Goal: Answer question/provide support: Share knowledge or assist other users

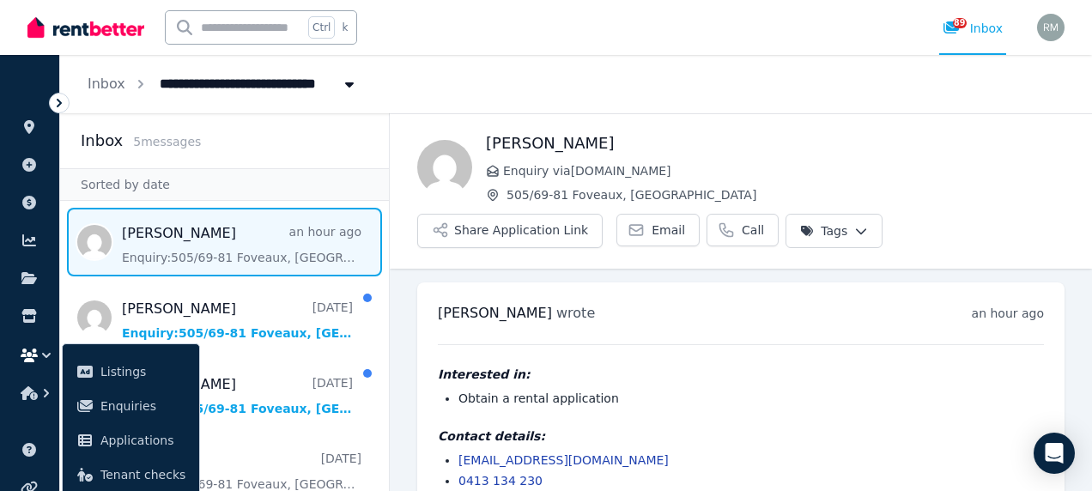
scroll to position [32, 0]
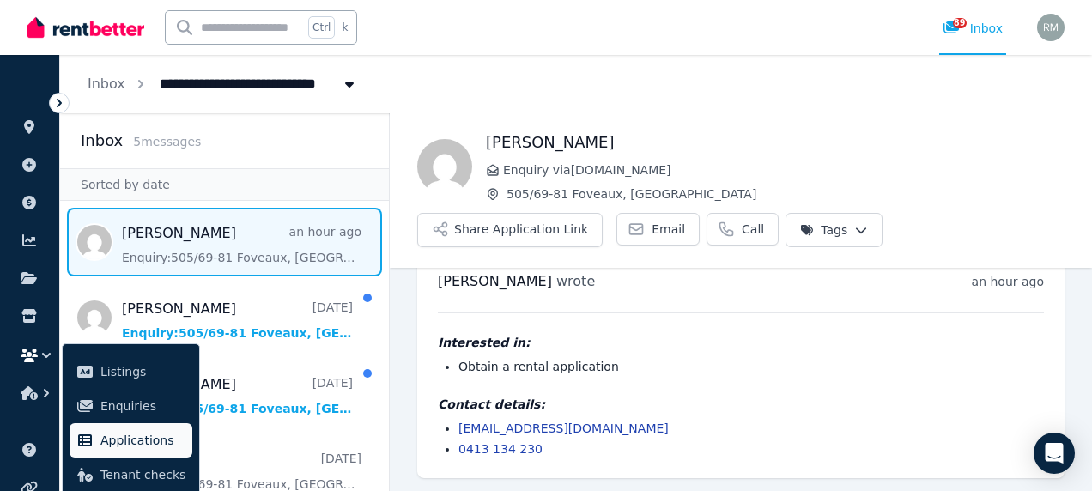
click at [115, 434] on span "Applications" at bounding box center [142, 440] width 85 height 21
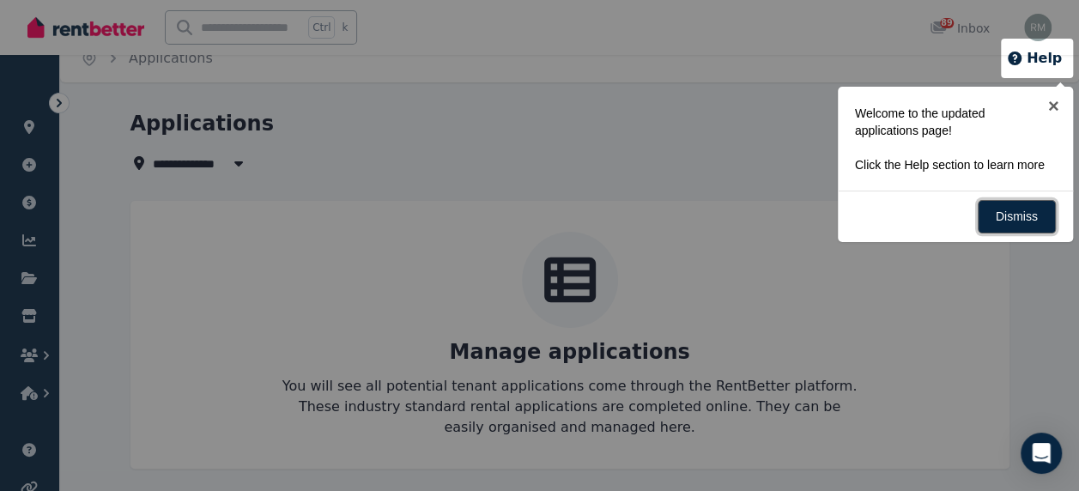
scroll to position [29, 0]
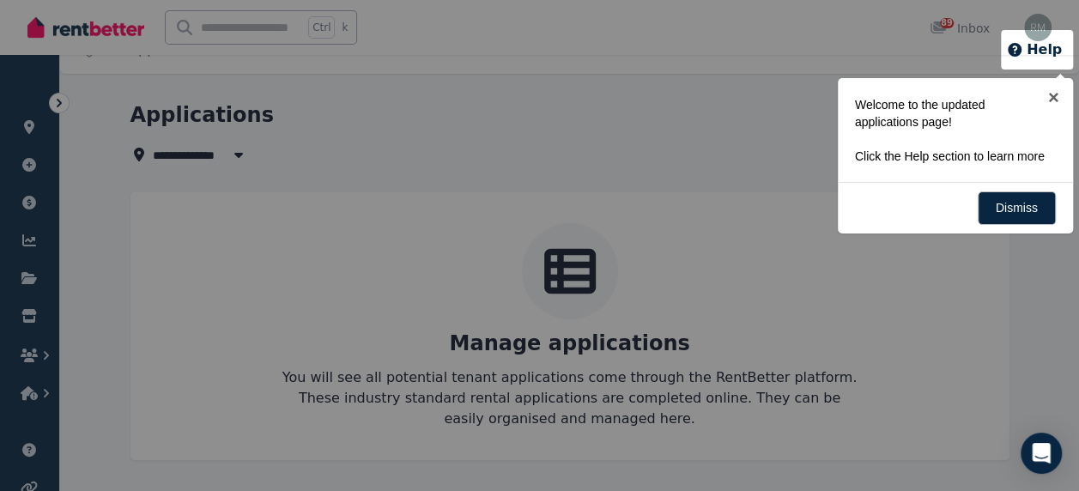
click at [27, 350] on div at bounding box center [539, 245] width 1079 height 491
click at [1058, 91] on link "×" at bounding box center [1054, 97] width 39 height 39
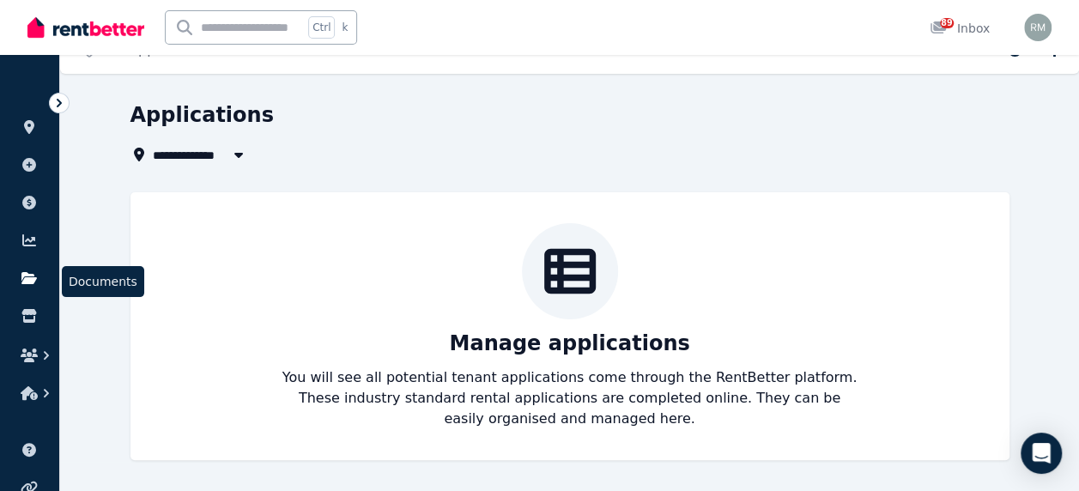
click at [34, 281] on icon at bounding box center [28, 278] width 15 height 12
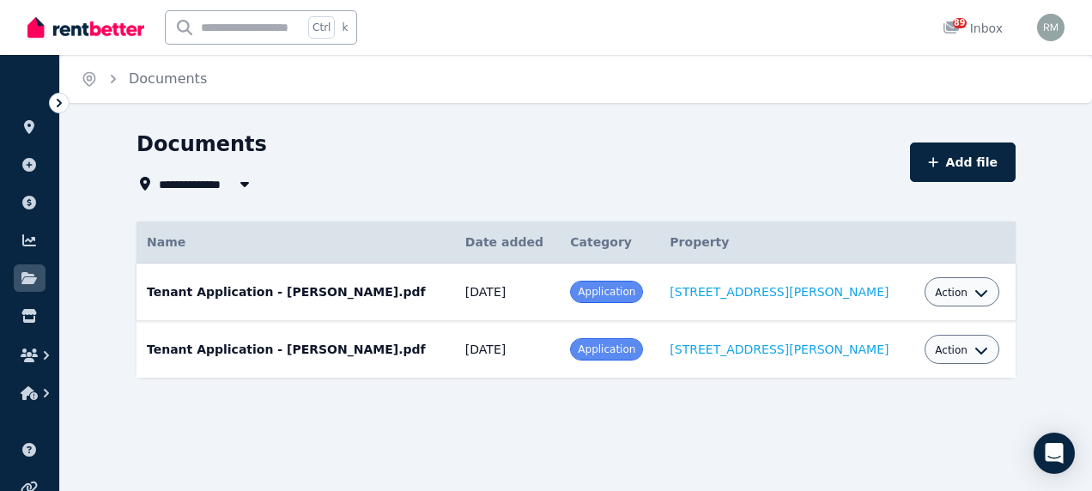
click at [974, 294] on icon "button" at bounding box center [981, 293] width 14 height 14
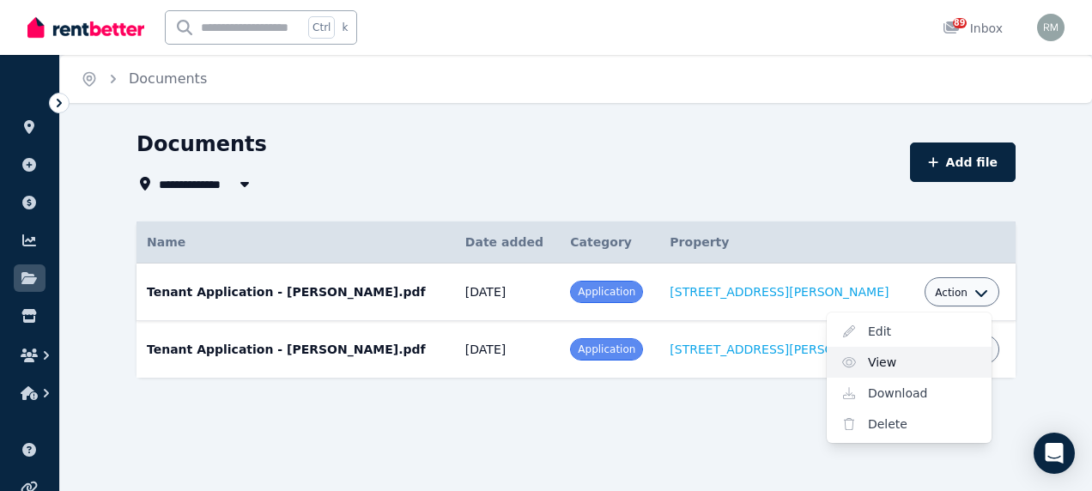
click at [876, 361] on link "View" at bounding box center [909, 362] width 165 height 31
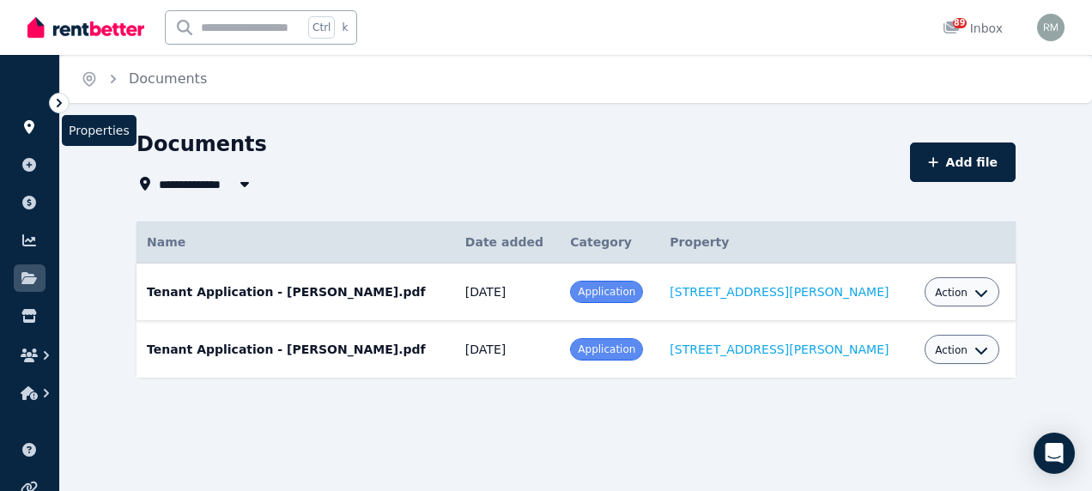
click at [31, 124] on icon at bounding box center [29, 127] width 10 height 14
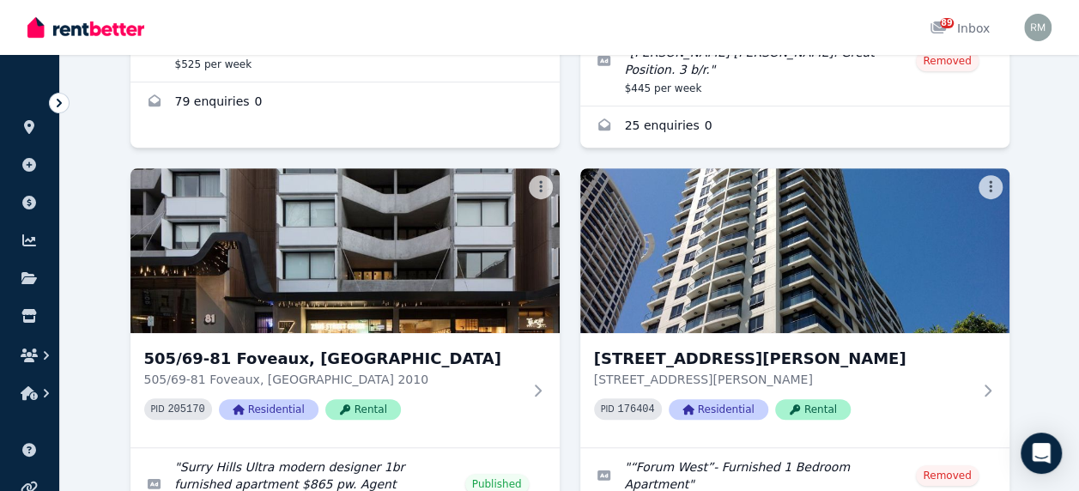
scroll to position [429, 0]
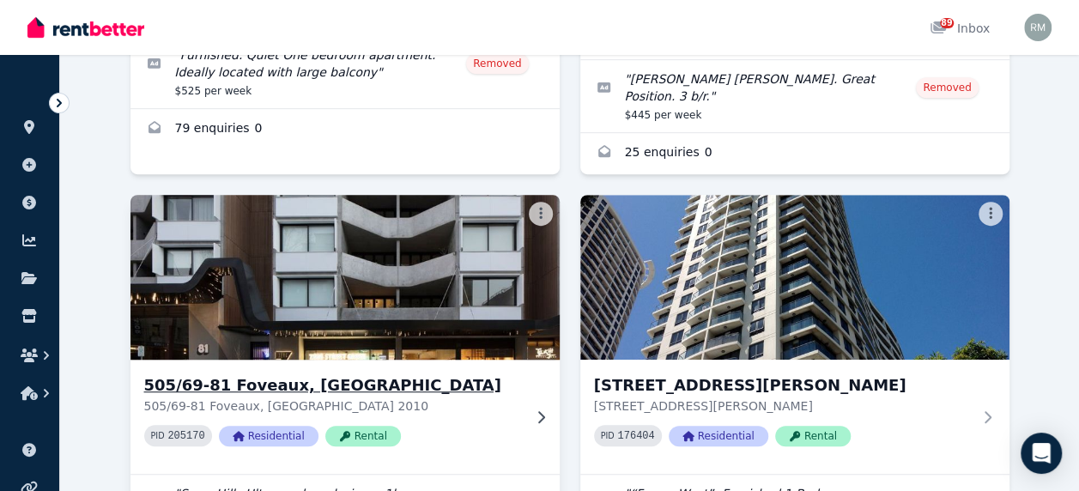
click at [346, 269] on img at bounding box center [344, 277] width 451 height 173
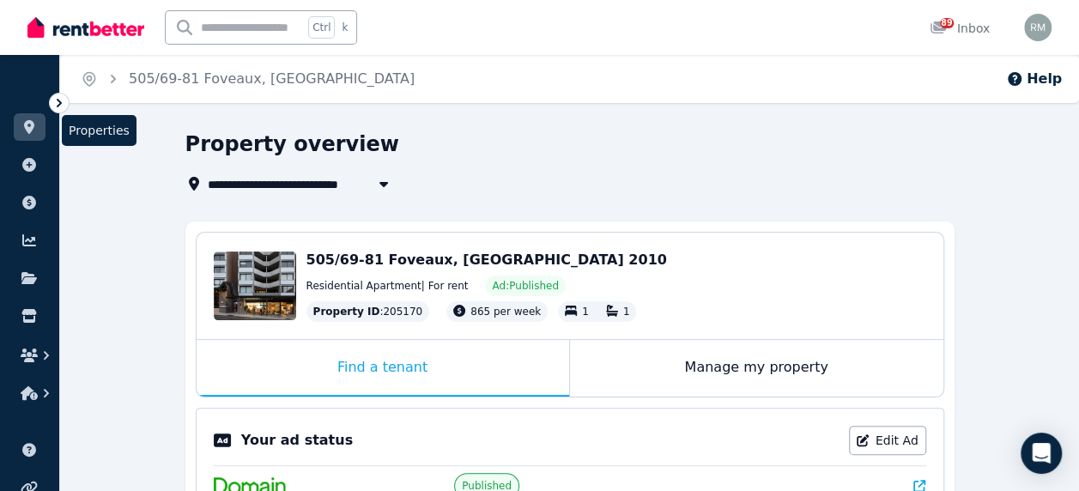
click at [26, 126] on icon at bounding box center [29, 127] width 10 height 14
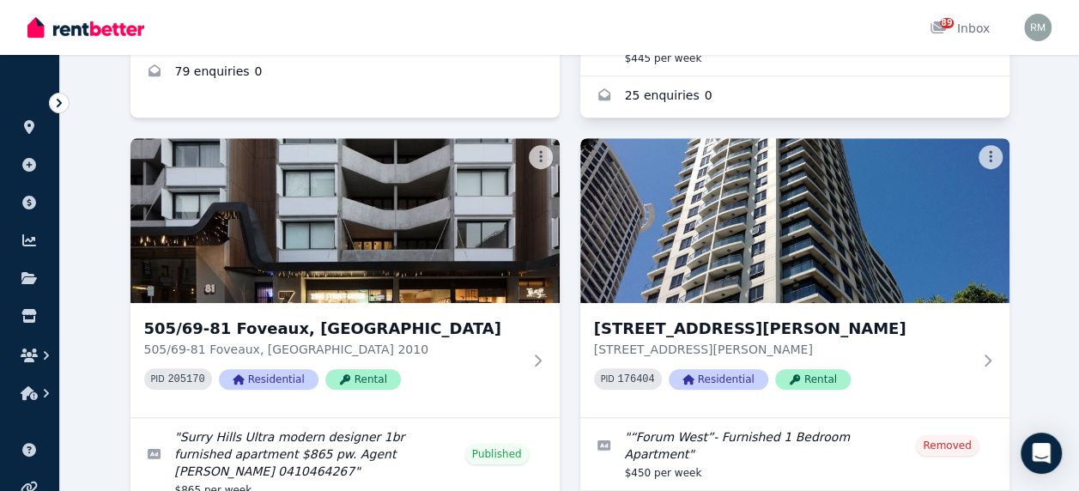
scroll to position [515, 0]
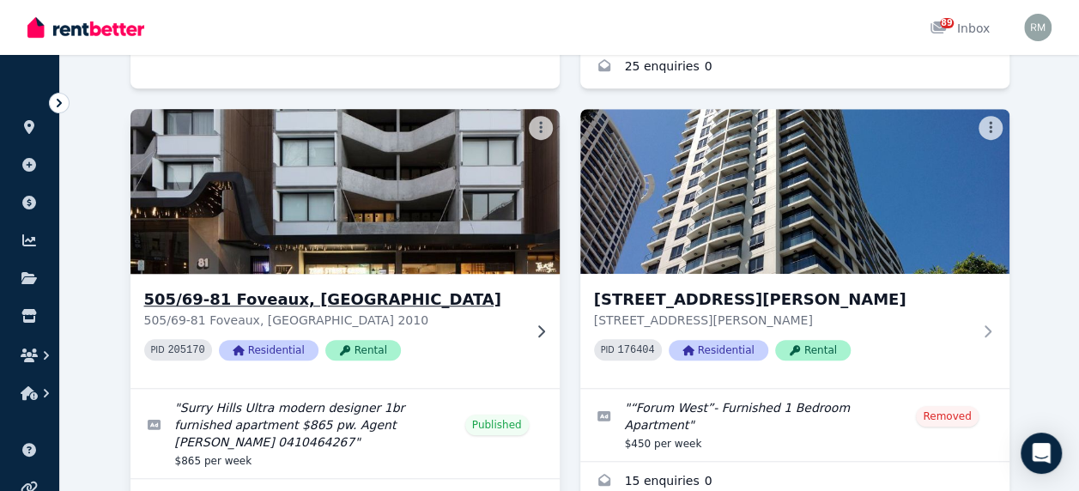
click at [383, 153] on img at bounding box center [344, 191] width 451 height 173
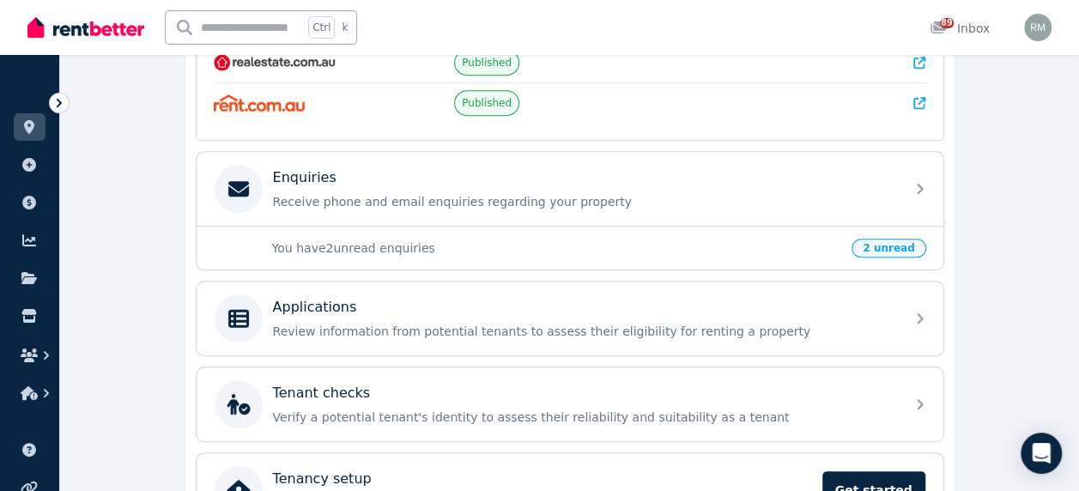
scroll to position [515, 0]
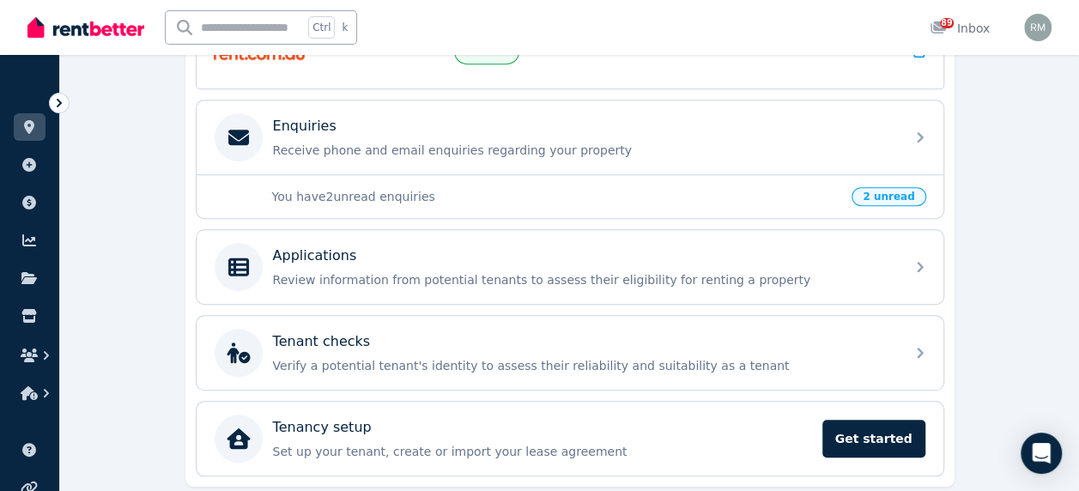
click at [889, 191] on span "2 unread" at bounding box center [889, 196] width 74 height 19
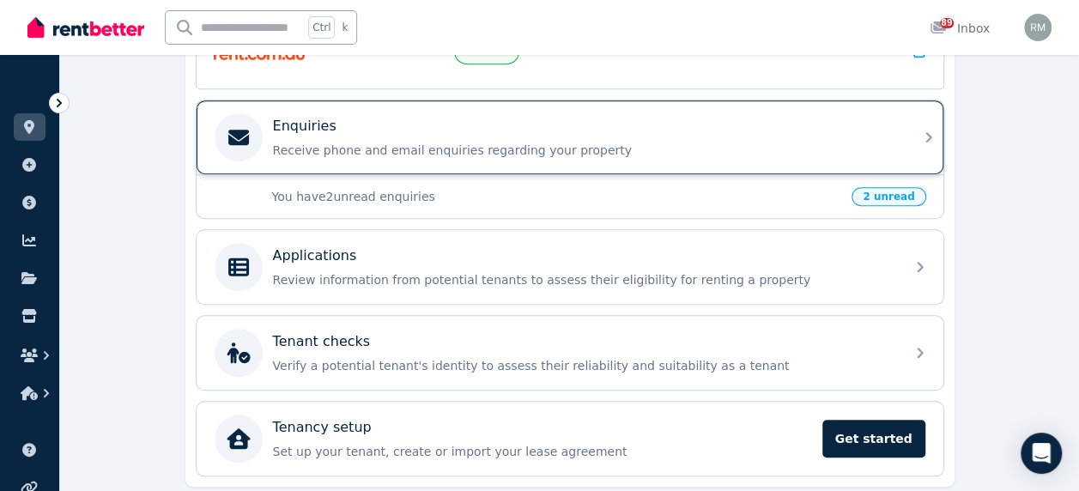
click at [845, 124] on div "Enquiries" at bounding box center [584, 126] width 622 height 21
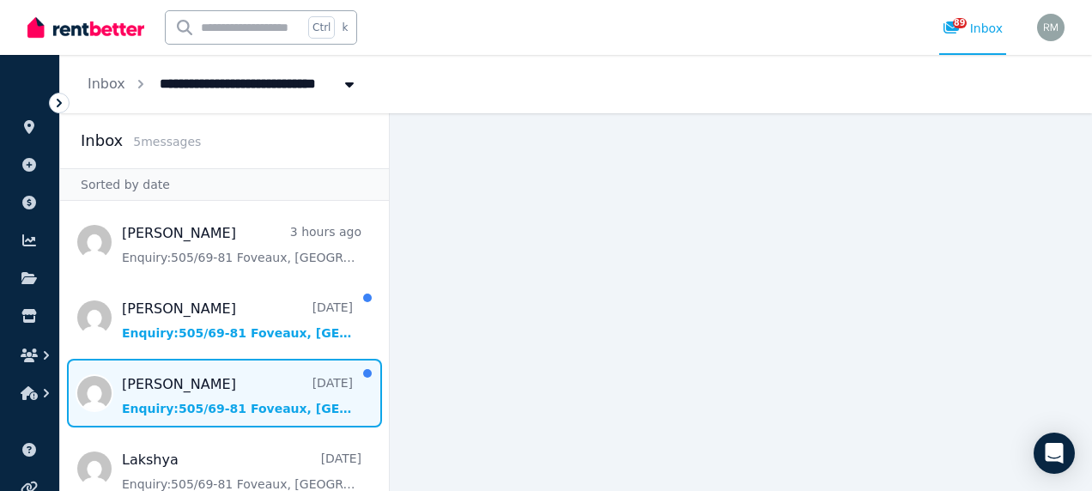
drag, startPoint x: 237, startPoint y: 392, endPoint x: 257, endPoint y: 386, distance: 20.6
click at [237, 392] on span "Message list" at bounding box center [224, 393] width 329 height 69
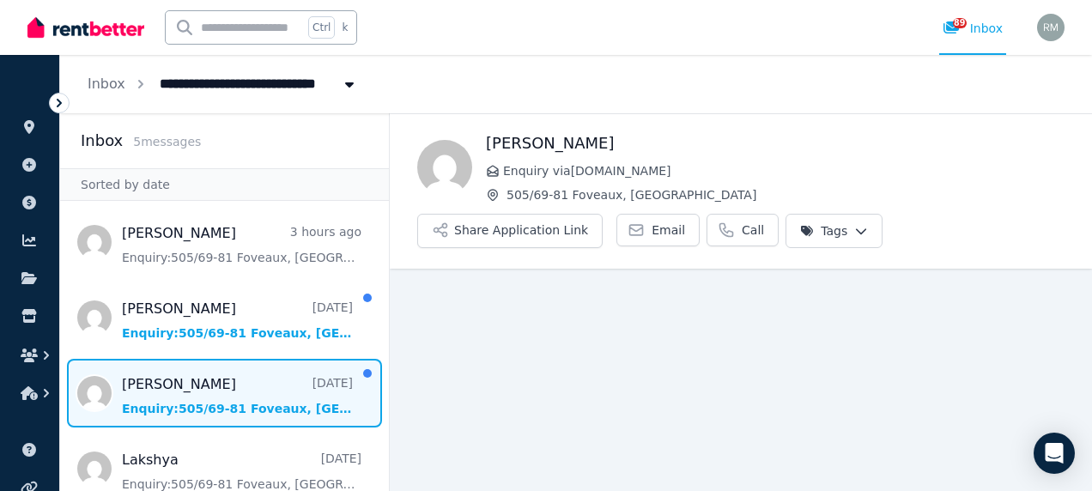
scroll to position [63, 0]
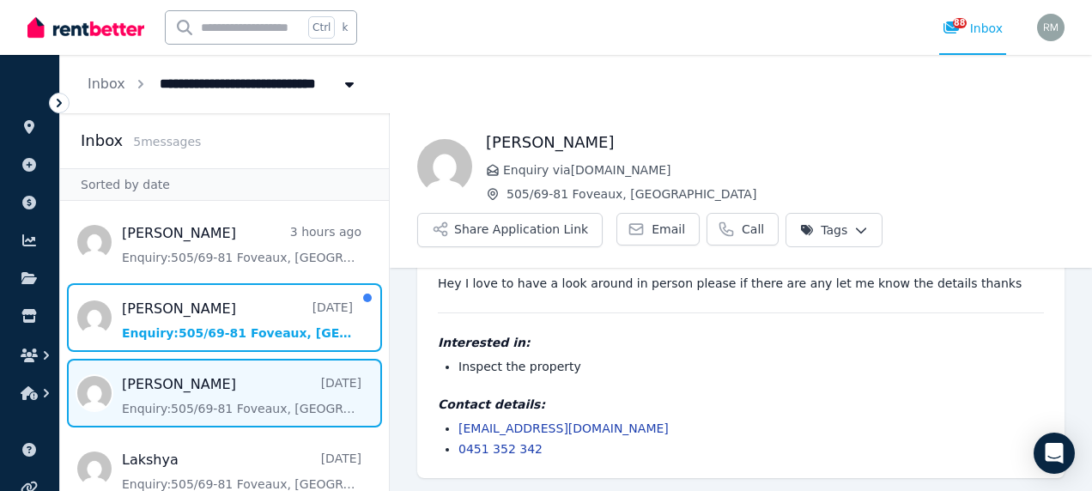
drag, startPoint x: 243, startPoint y: 310, endPoint x: 388, endPoint y: 304, distance: 145.2
click at [243, 310] on span "Message list" at bounding box center [224, 317] width 329 height 69
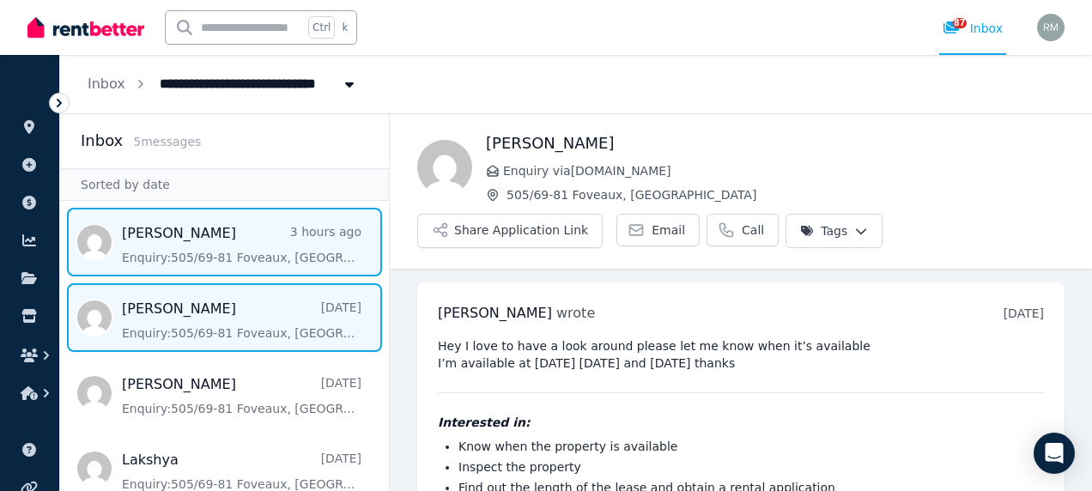
click at [199, 239] on span "Message list" at bounding box center [224, 242] width 329 height 69
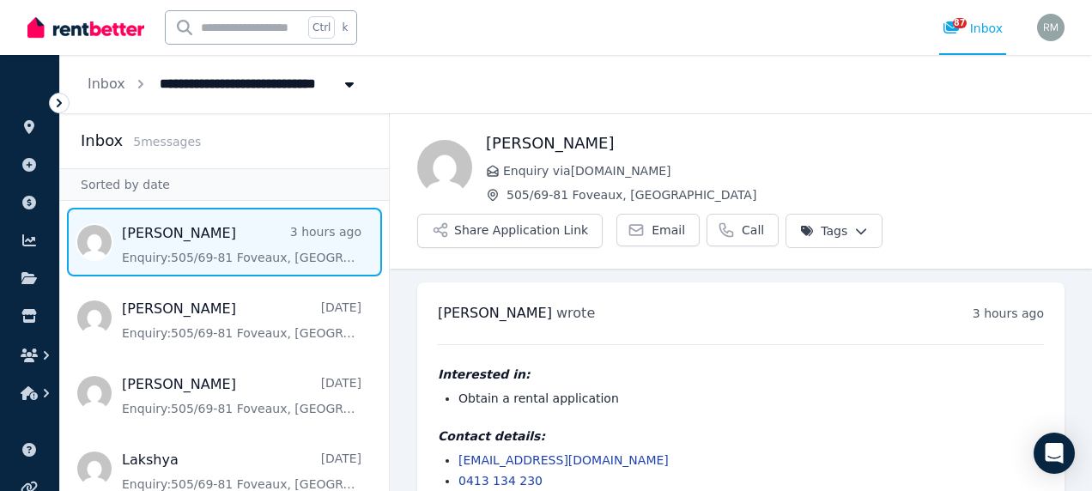
scroll to position [32, 0]
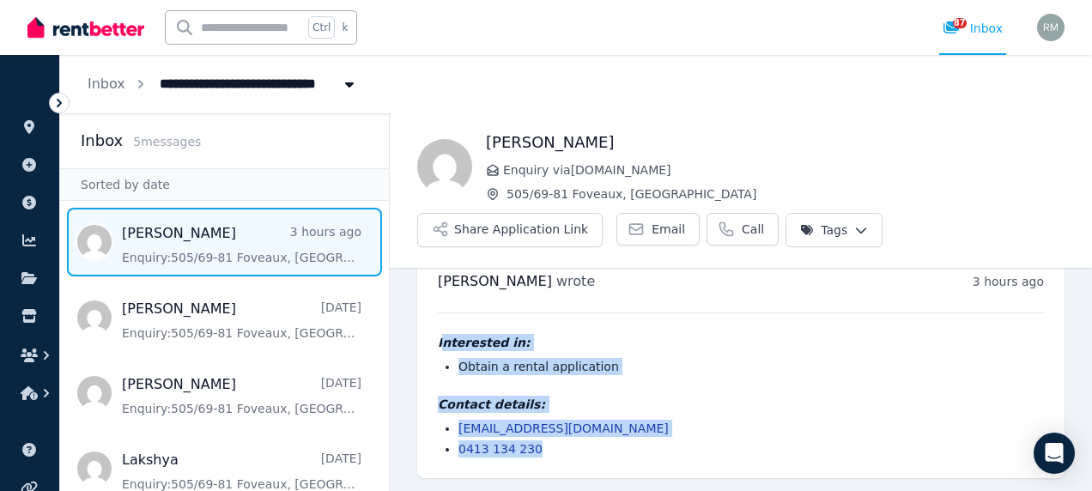
drag, startPoint x: 440, startPoint y: 336, endPoint x: 534, endPoint y: 448, distance: 146.3
click at [534, 448] on div "Interested in: Obtain a rental application Contact details: [EMAIL_ADDRESS][DOM…" at bounding box center [741, 385] width 606 height 145
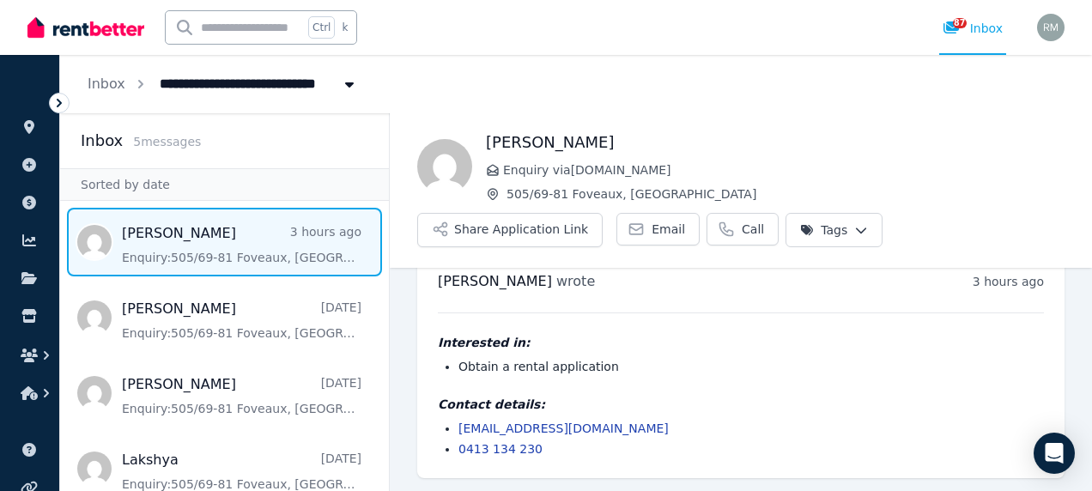
drag, startPoint x: 534, startPoint y: 448, endPoint x: 735, endPoint y: 304, distance: 247.3
click at [735, 306] on div "[PERSON_NAME] wrote 3 hours ago 11:48 am [DATE][DATE] Interested in: Obtain a r…" at bounding box center [740, 365] width 647 height 228
drag, startPoint x: 483, startPoint y: 142, endPoint x: 531, endPoint y: 146, distance: 48.3
click at [531, 146] on div "[PERSON_NAME] Enquiry via [DOMAIN_NAME] [STREET_ADDRESS], Surry Hills Share App…" at bounding box center [741, 189] width 702 height 117
drag, startPoint x: 531, startPoint y: 146, endPoint x: 513, endPoint y: 144, distance: 17.3
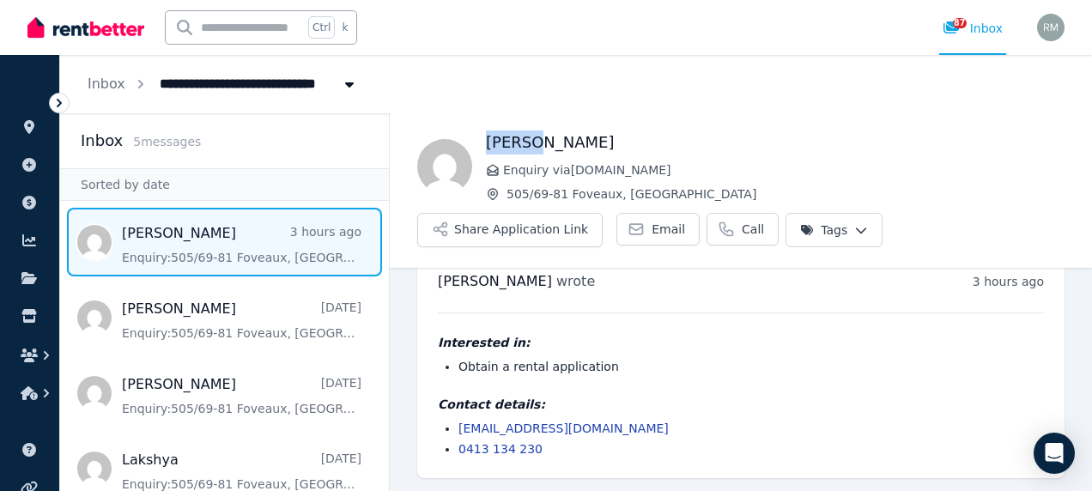
copy h1 "[PERSON_NAME]"
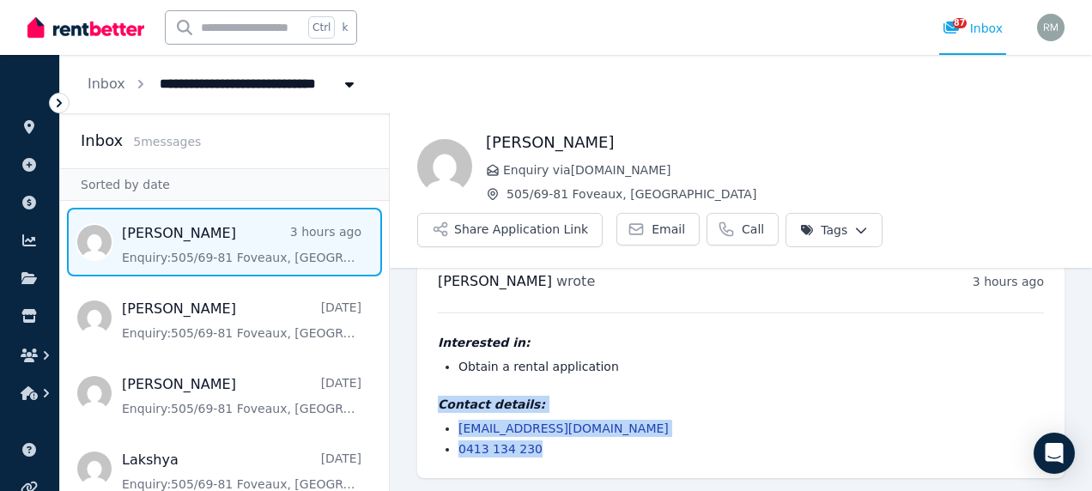
drag, startPoint x: 440, startPoint y: 399, endPoint x: 531, endPoint y: 443, distance: 101.8
click at [531, 443] on div "Contact details: [EMAIL_ADDRESS][DOMAIN_NAME] 0413 134 230" at bounding box center [741, 427] width 606 height 62
drag, startPoint x: 531, startPoint y: 443, endPoint x: 508, endPoint y: 446, distance: 23.3
copy div "Contact details: [EMAIL_ADDRESS][DOMAIN_NAME] 0413 134 230"
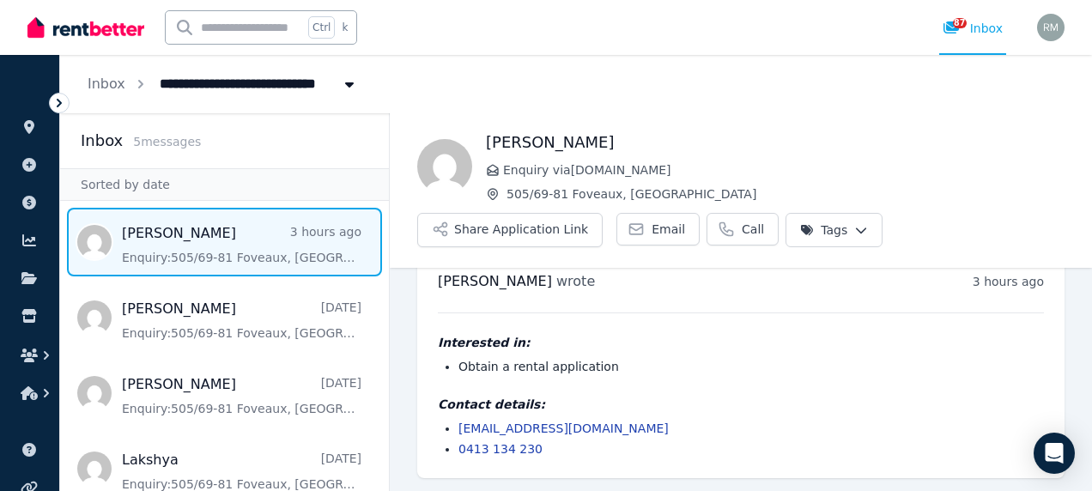
drag, startPoint x: 686, startPoint y: 358, endPoint x: 646, endPoint y: 370, distance: 42.1
click at [686, 358] on li "Obtain a rental application" at bounding box center [751, 366] width 586 height 17
drag, startPoint x: 460, startPoint y: 362, endPoint x: 629, endPoint y: 363, distance: 169.1
click at [629, 363] on li "Obtain a rental application" at bounding box center [751, 366] width 586 height 17
drag, startPoint x: 629, startPoint y: 363, endPoint x: 547, endPoint y: 361, distance: 82.5
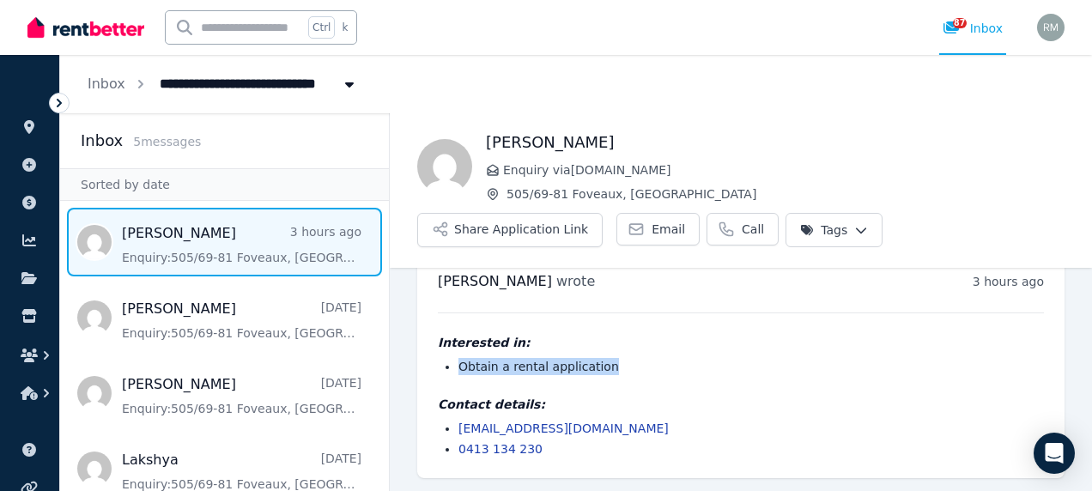
copy li "Obtain a rental application"
